Goal: Book appointment/travel/reservation

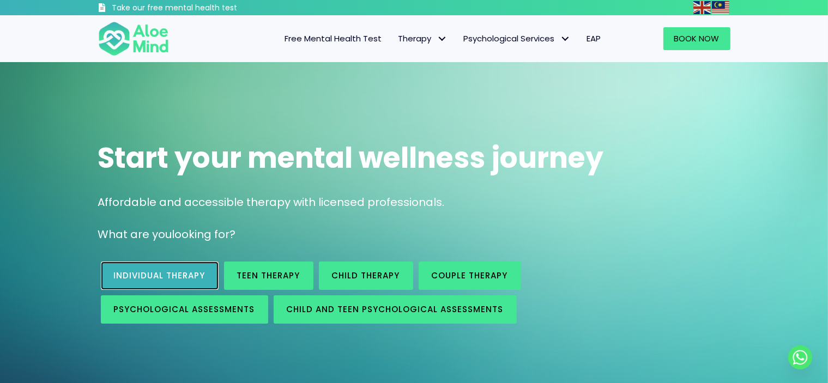
click at [198, 270] on span "Individual therapy" at bounding box center [160, 275] width 92 height 11
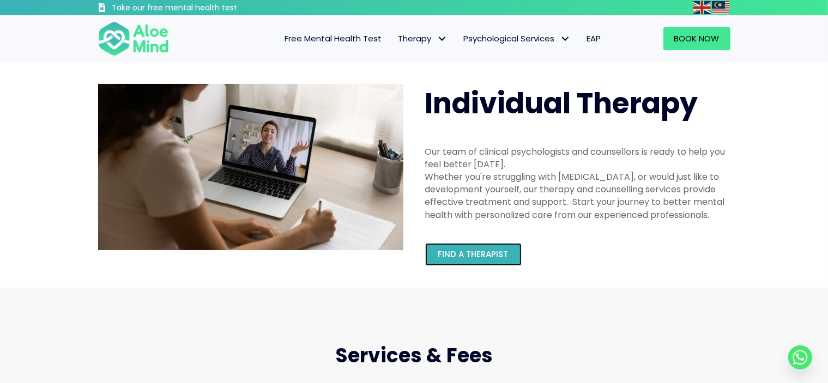
click at [483, 261] on link "Find a therapist" at bounding box center [473, 254] width 97 height 23
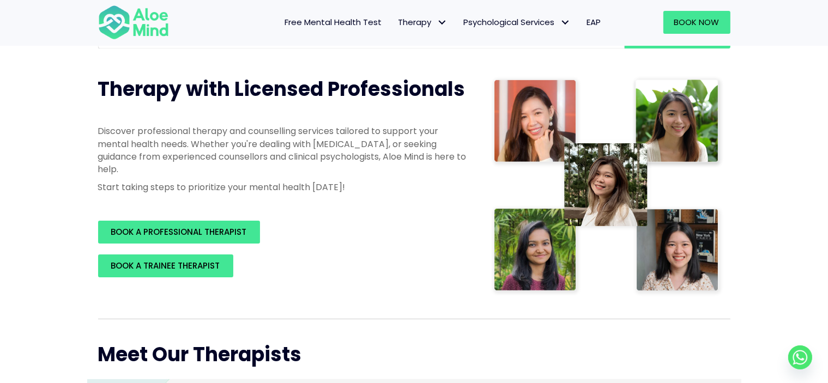
scroll to position [215, 0]
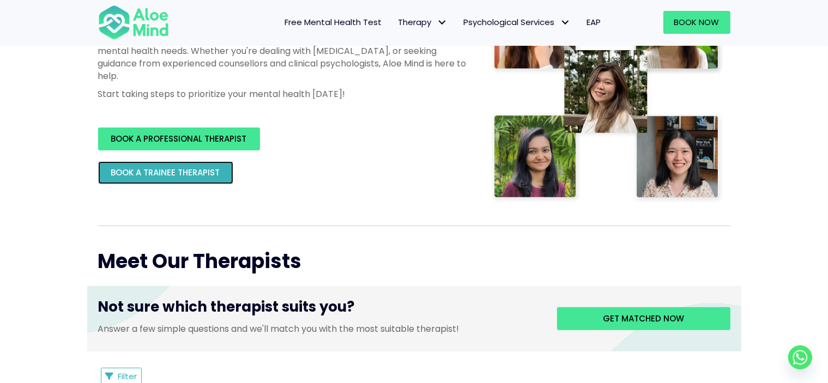
click at [207, 174] on span "BOOK A TRAINEE THERAPIST" at bounding box center [165, 172] width 109 height 11
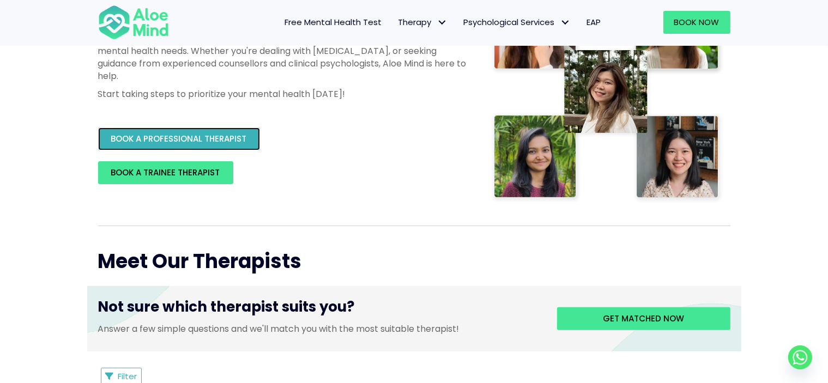
click at [216, 132] on link "BOOK A PROFESSIONAL THERAPIST" at bounding box center [179, 139] width 162 height 23
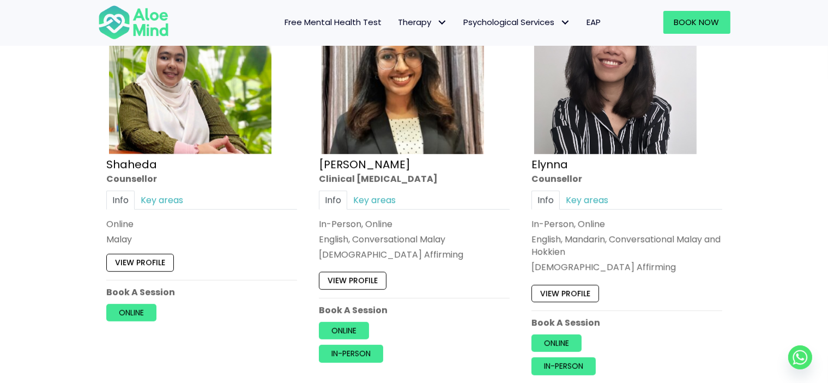
scroll to position [1016, 0]
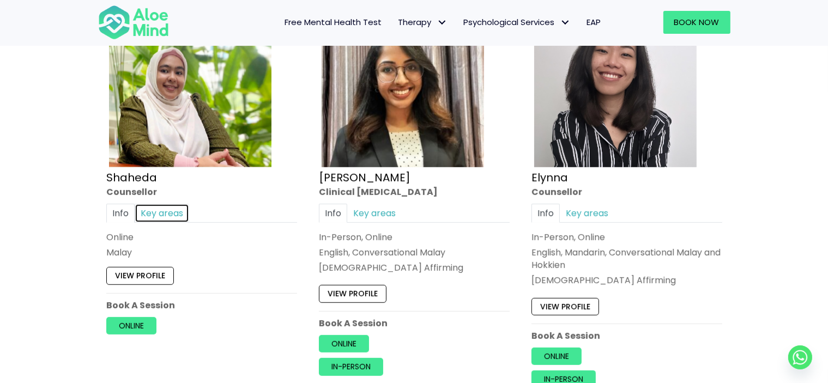
click at [172, 211] on link "Key areas" at bounding box center [162, 213] width 55 height 19
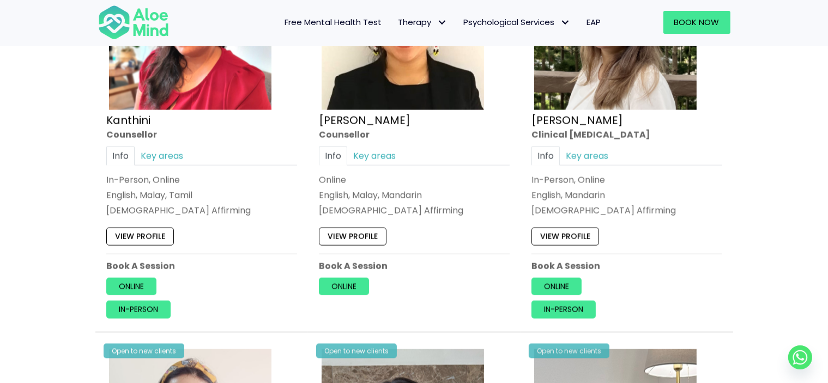
scroll to position [1938, 0]
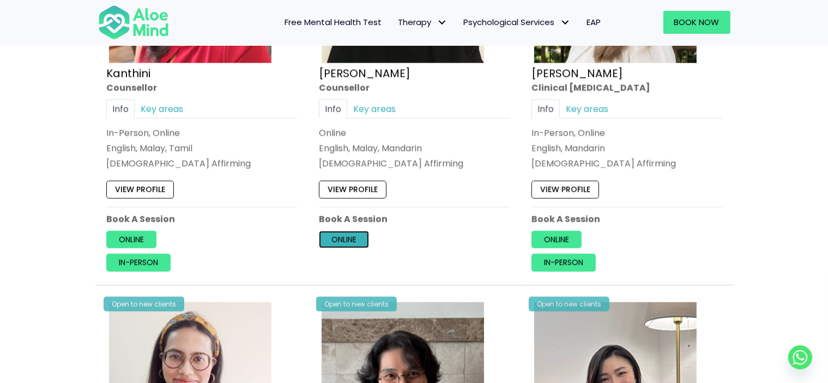
click at [343, 231] on link "Online" at bounding box center [344, 239] width 50 height 17
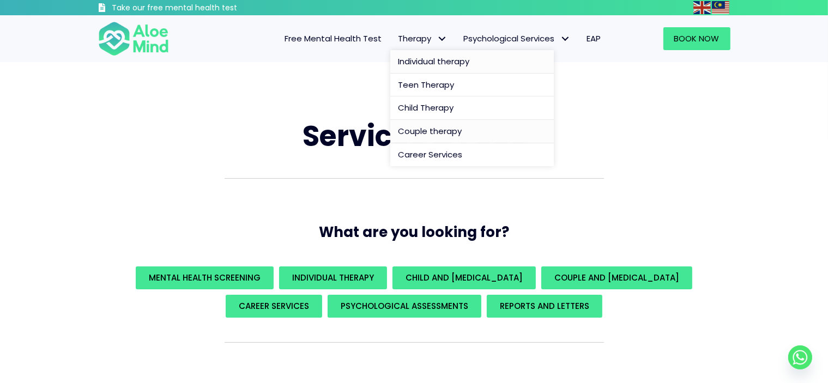
click at [421, 63] on span "Individual therapy" at bounding box center [434, 61] width 71 height 11
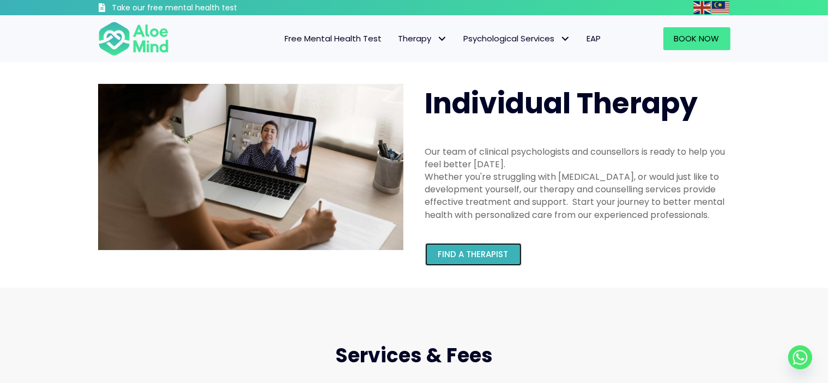
click at [461, 250] on span "Find a therapist" at bounding box center [473, 254] width 70 height 11
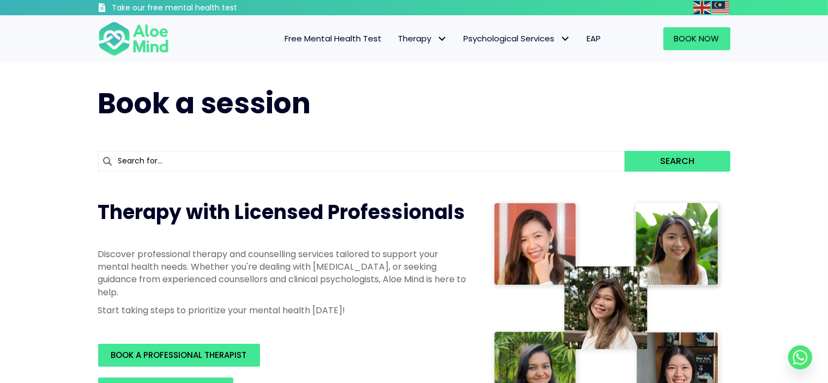
scroll to position [174, 0]
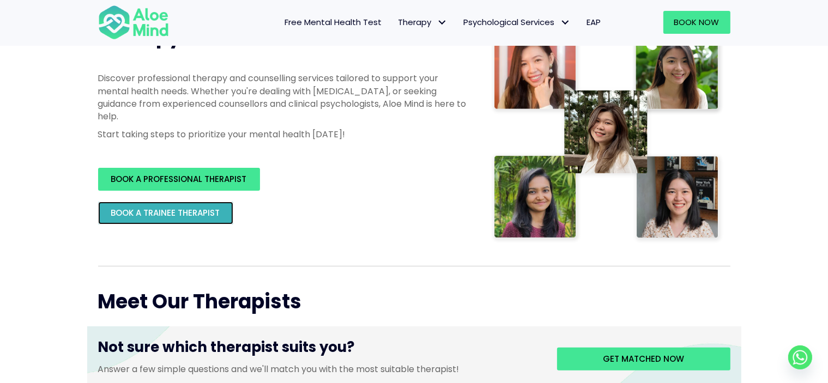
click at [177, 212] on span "BOOK A TRAINEE THERAPIST" at bounding box center [165, 212] width 109 height 11
